Goal: Information Seeking & Learning: Learn about a topic

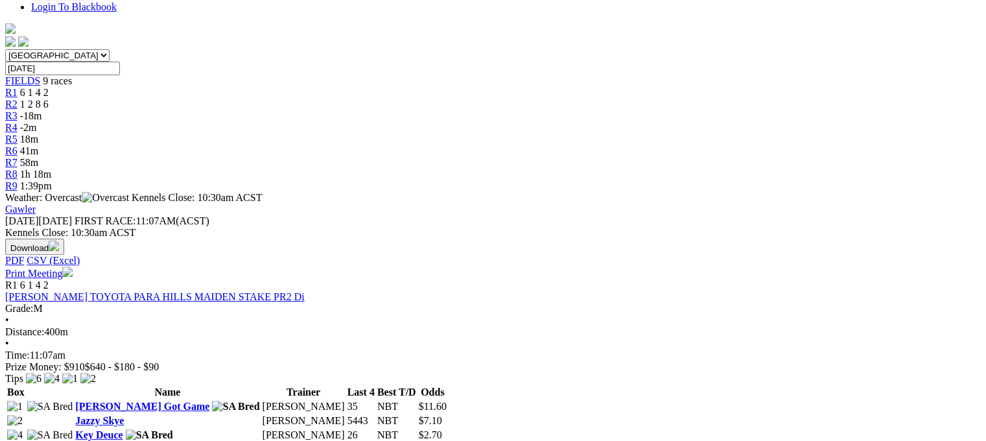
scroll to position [370, 0]
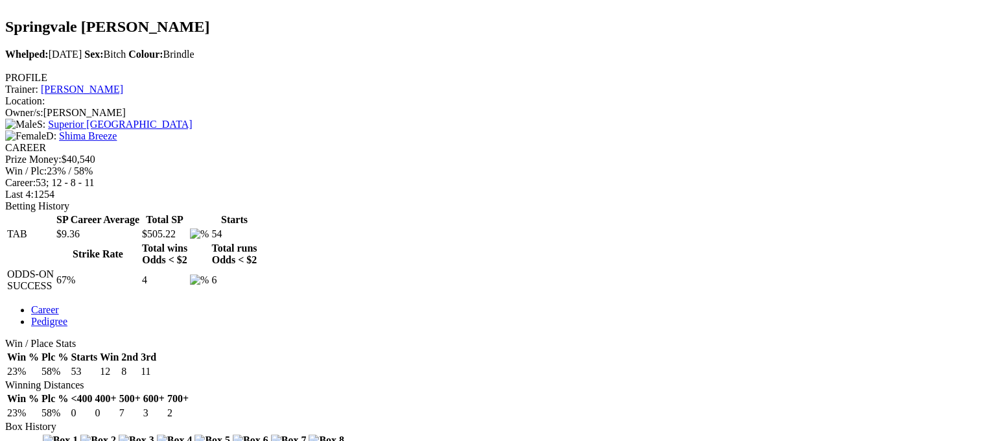
scroll to position [325, 0]
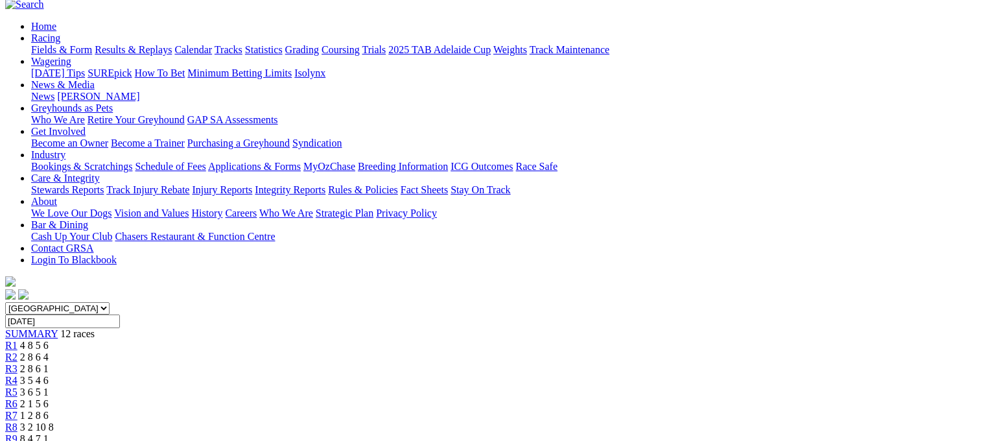
scroll to position [52, 0]
